Goal: Navigation & Orientation: Understand site structure

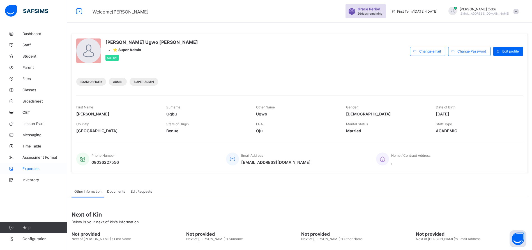
click at [33, 170] on span "Expenses" at bounding box center [44, 168] width 45 height 4
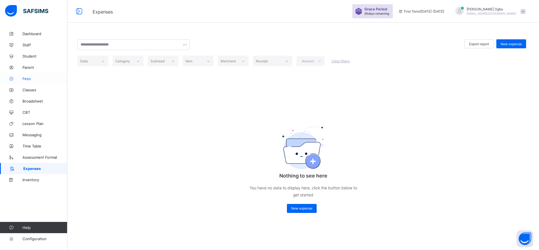
click at [26, 79] on span "Fees" at bounding box center [44, 78] width 45 height 4
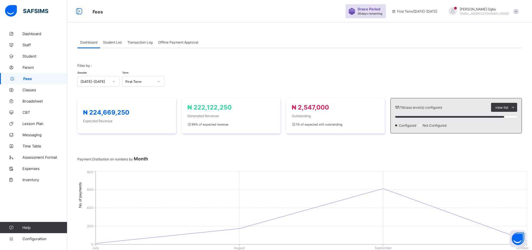
click at [139, 38] on div "Transaction Log" at bounding box center [140, 41] width 31 height 11
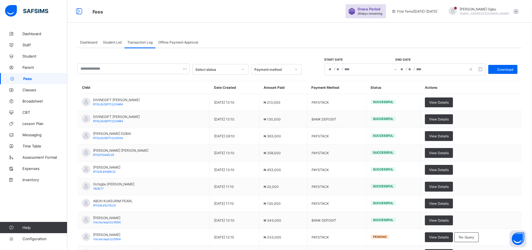
click at [112, 43] on span "Student List" at bounding box center [112, 42] width 19 height 4
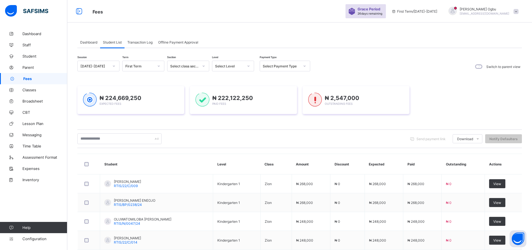
click at [88, 39] on div "Dashboard" at bounding box center [88, 41] width 23 height 11
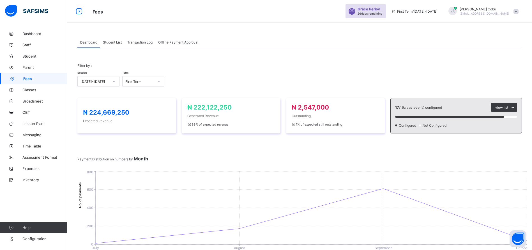
click at [238, 138] on div "₦ 224,669,250 Expected Revenue ₦ 222,122,250 Generated Revenue 99 % of expected…" at bounding box center [299, 115] width 445 height 47
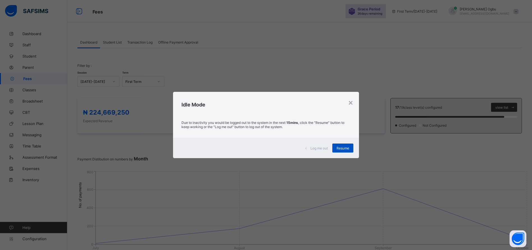
click at [346, 148] on span "Resume" at bounding box center [343, 148] width 13 height 4
click at [347, 151] on div "Resume" at bounding box center [343, 147] width 21 height 9
